Goal: Information Seeking & Learning: Learn about a topic

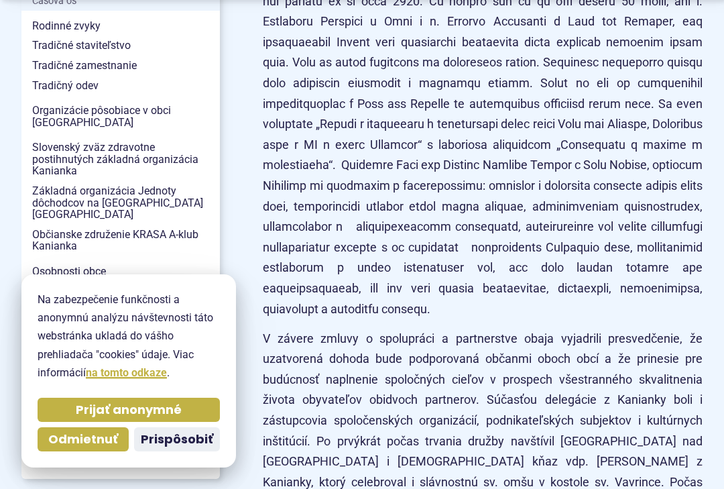
scroll to position [457, 0]
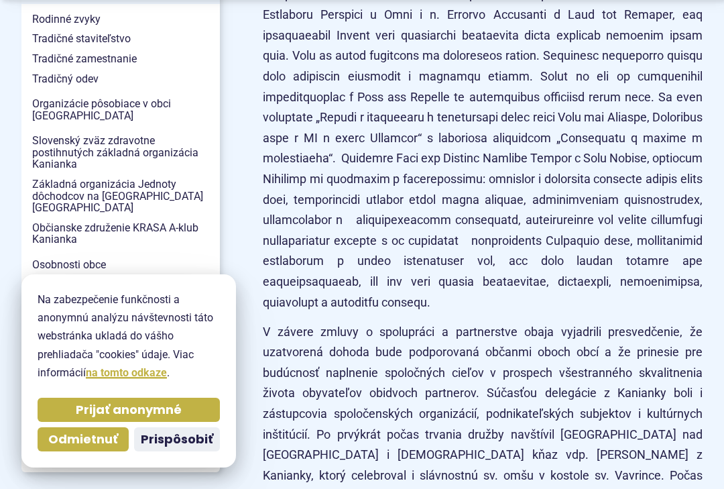
click at [679, 326] on p "V závere zmluvy o spolupráci a partnerstve obaja vyjadrili presvedčenie, že uza…" at bounding box center [483, 455] width 440 height 267
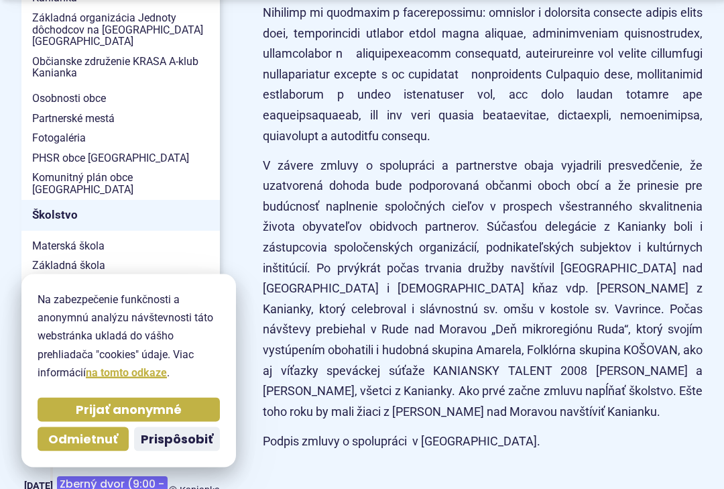
scroll to position [623, 0]
click at [58, 128] on span "Fotogaléria" at bounding box center [120, 138] width 177 height 20
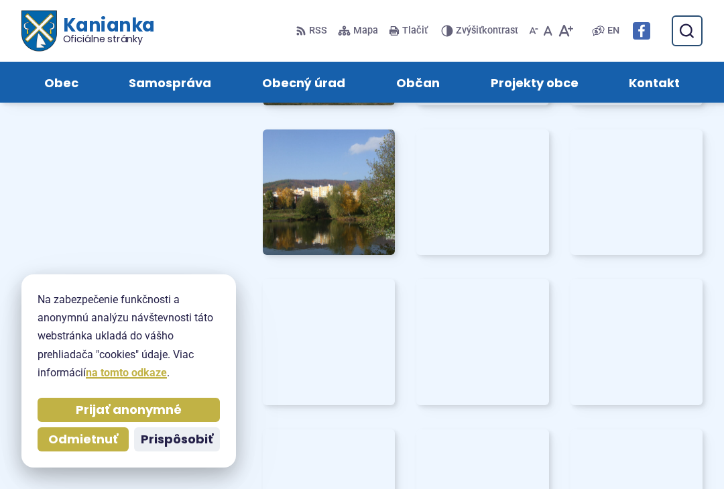
scroll to position [1536, 0]
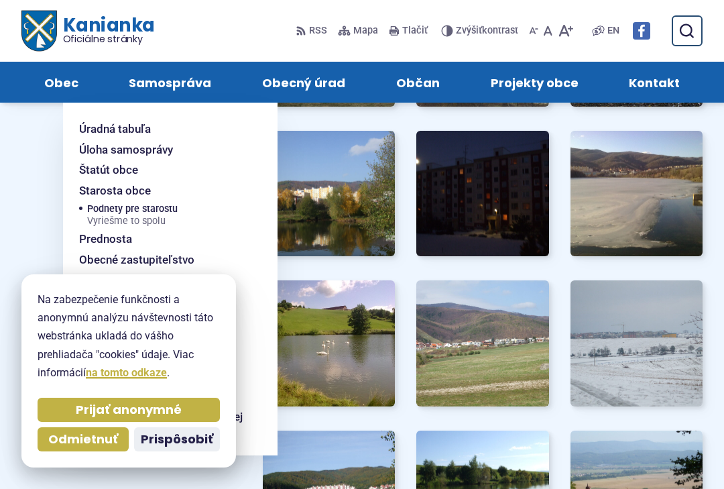
click at [95, 198] on span "Starosta obce" at bounding box center [115, 190] width 72 height 21
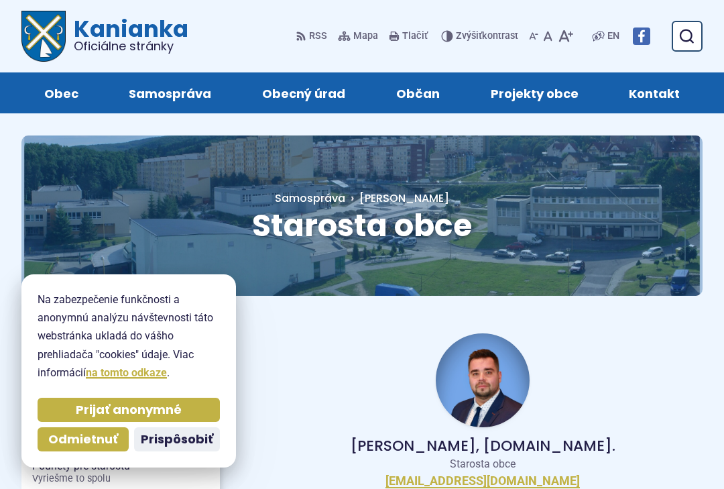
click at [0, 267] on div "Starosta obce Hlavná stránka Samospráva Starosta obce" at bounding box center [362, 226] width 724 height 182
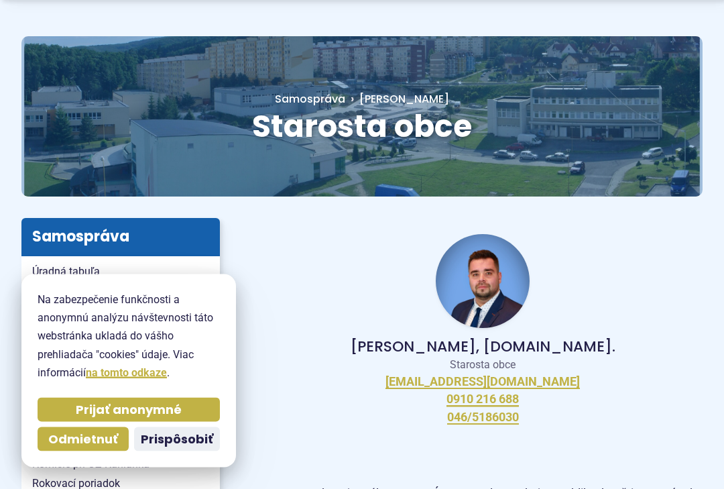
scroll to position [99, 0]
click at [78, 451] on button "Odmietnuť" at bounding box center [83, 439] width 91 height 24
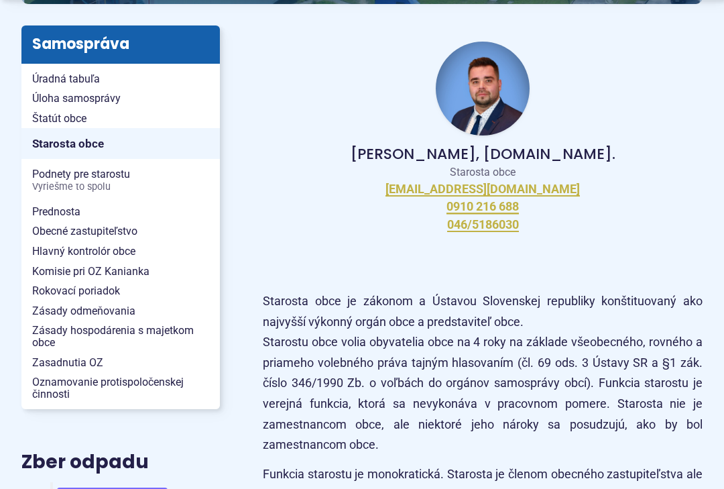
scroll to position [292, 0]
click at [51, 230] on span "Obecné zastupiteľstvo" at bounding box center [120, 231] width 177 height 20
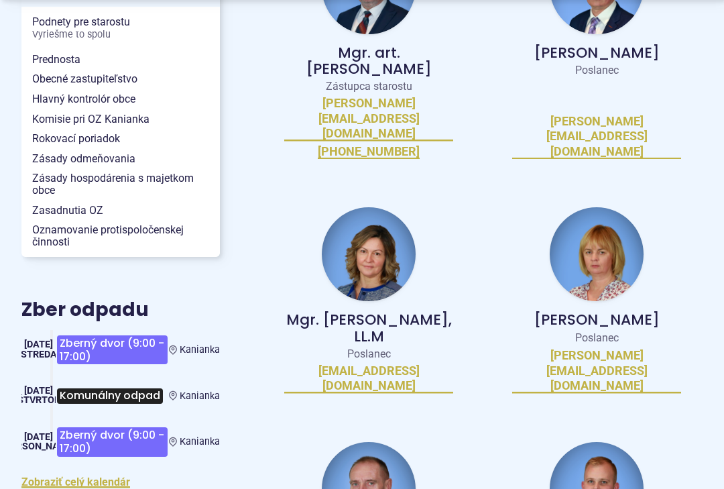
scroll to position [445, 0]
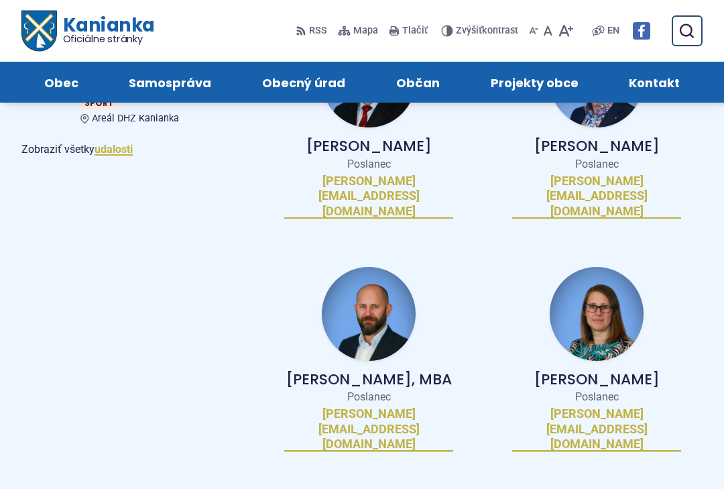
scroll to position [1084, 0]
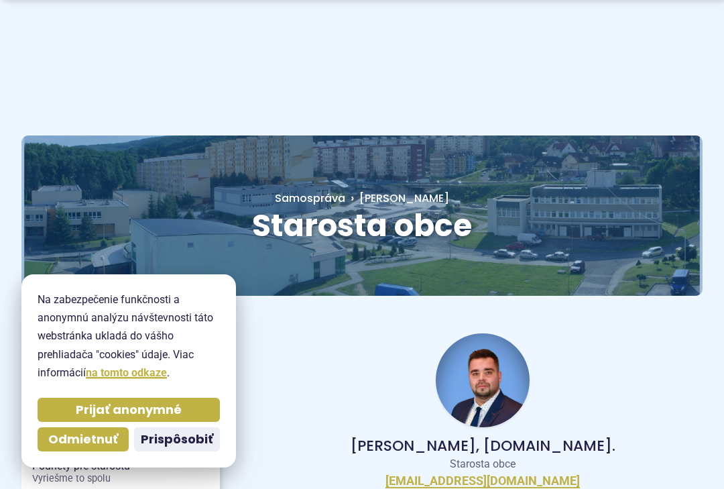
scroll to position [317, 0]
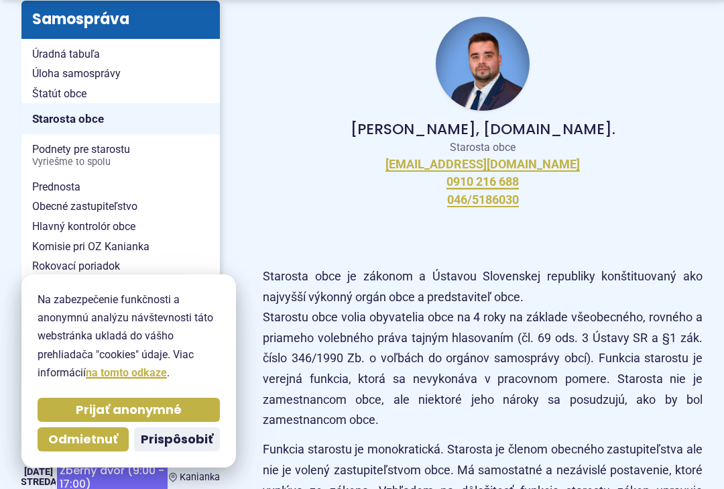
click at [40, 227] on span "Hlavný kontrolór obce" at bounding box center [120, 227] width 177 height 20
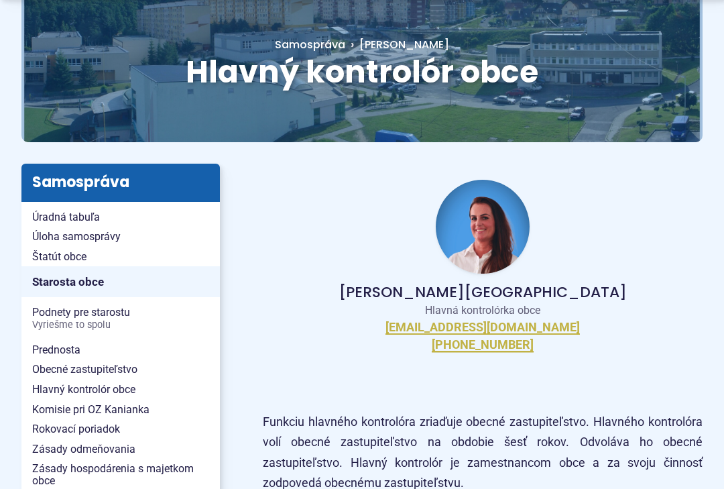
scroll to position [154, 0]
click at [41, 404] on span "Komisie pri OZ Kanianka" at bounding box center [120, 410] width 177 height 20
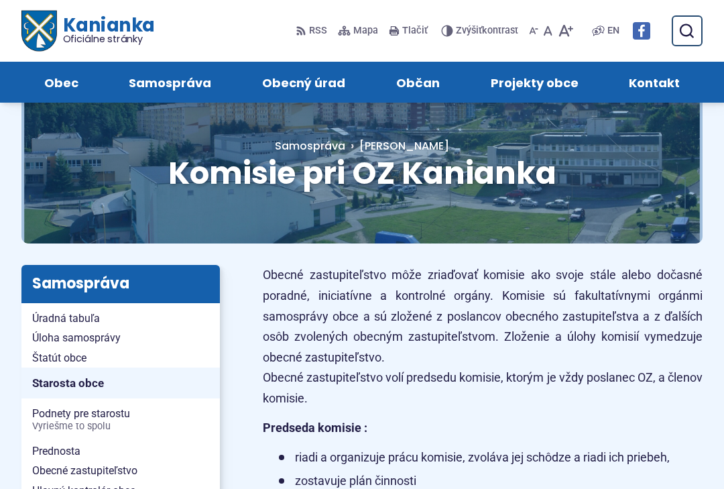
scroll to position [38, 0]
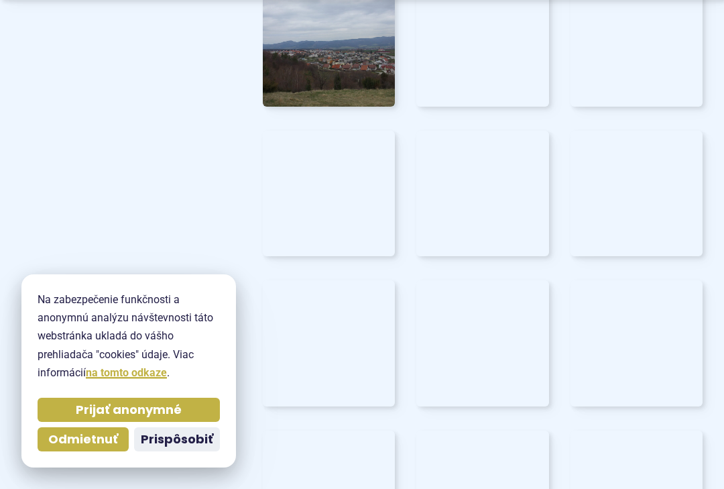
scroll to position [1536, 0]
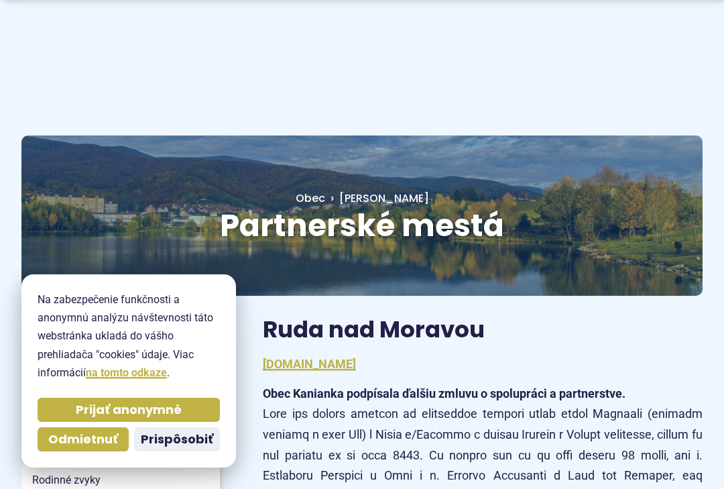
scroll to position [648, 0]
